Goal: Complete application form

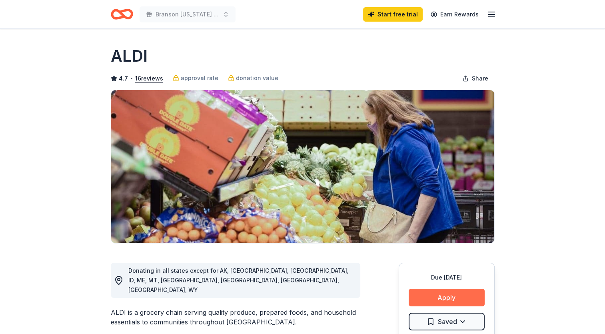
click at [447, 296] on button "Apply" at bounding box center [447, 297] width 76 height 18
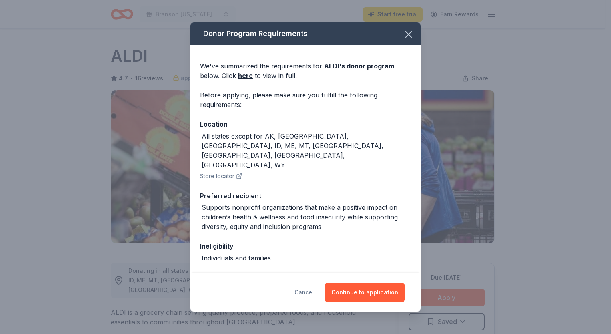
click at [306, 294] on button "Cancel" at bounding box center [304, 291] width 20 height 19
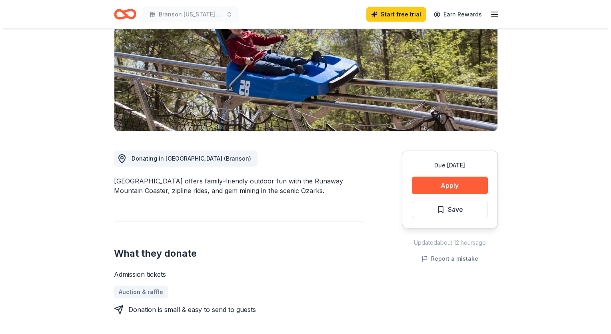
scroll to position [160, 0]
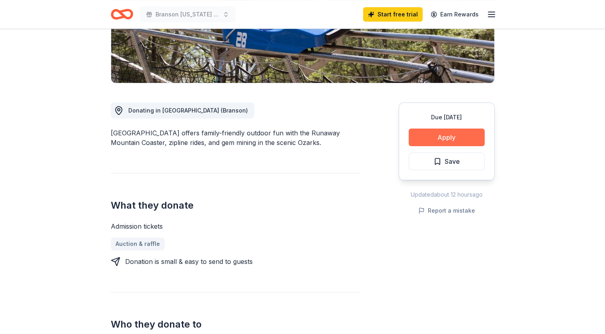
click at [441, 138] on button "Apply" at bounding box center [447, 137] width 76 height 18
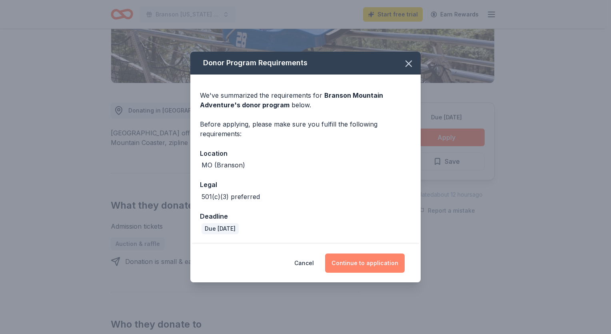
click at [354, 262] on button "Continue to application" at bounding box center [365, 262] width 80 height 19
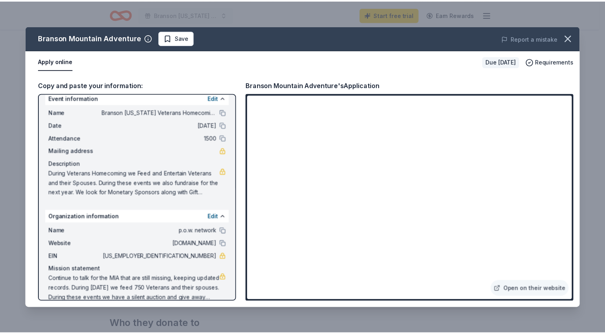
scroll to position [0, 0]
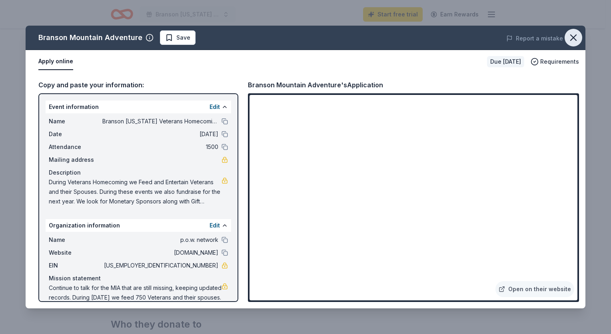
click at [573, 36] on icon "button" at bounding box center [573, 37] width 11 height 11
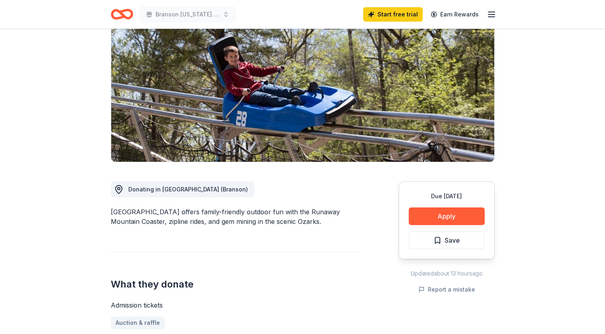
scroll to position [80, 0]
